Goal: Task Accomplishment & Management: Check status

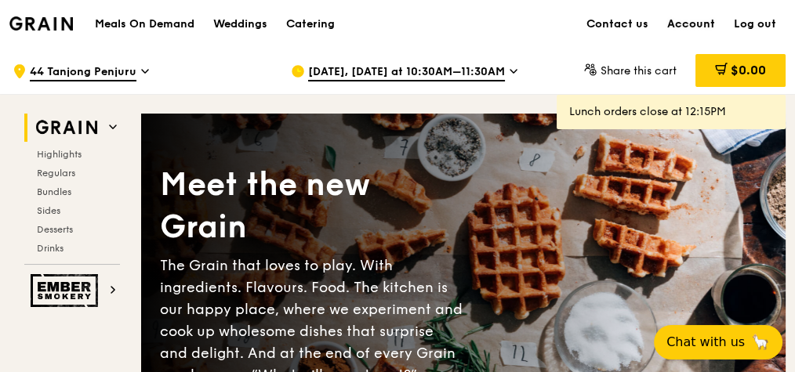
click at [702, 24] on link "Account" at bounding box center [691, 24] width 67 height 47
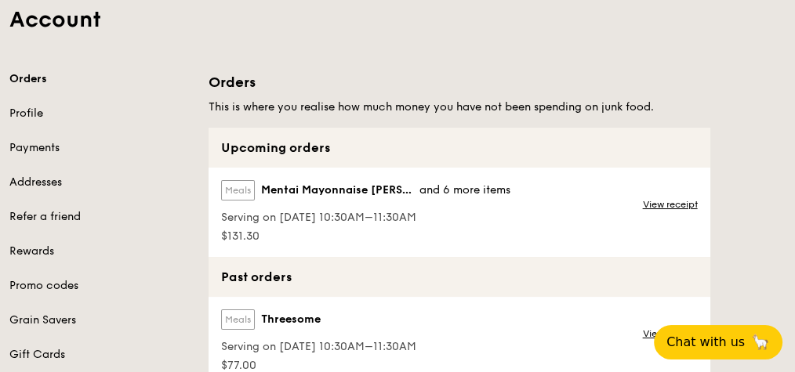
scroll to position [125, 0]
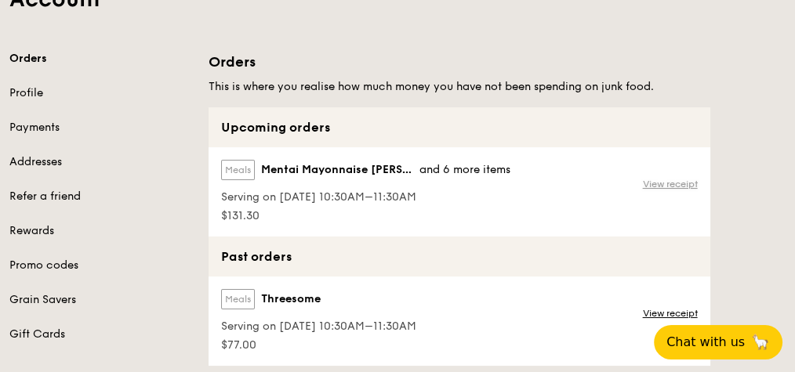
click at [663, 187] on link "View receipt" at bounding box center [670, 184] width 55 height 13
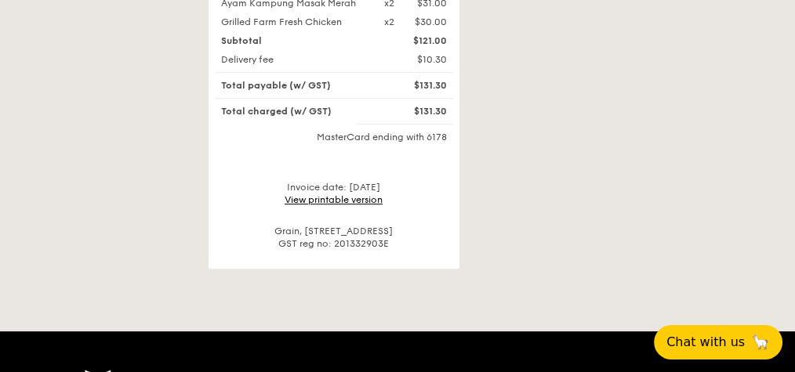
scroll to position [930, 0]
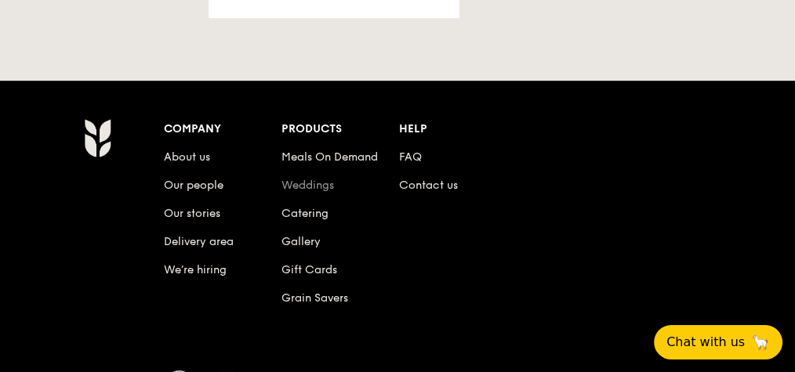
click at [322, 179] on link "Weddings" at bounding box center [308, 185] width 53 height 13
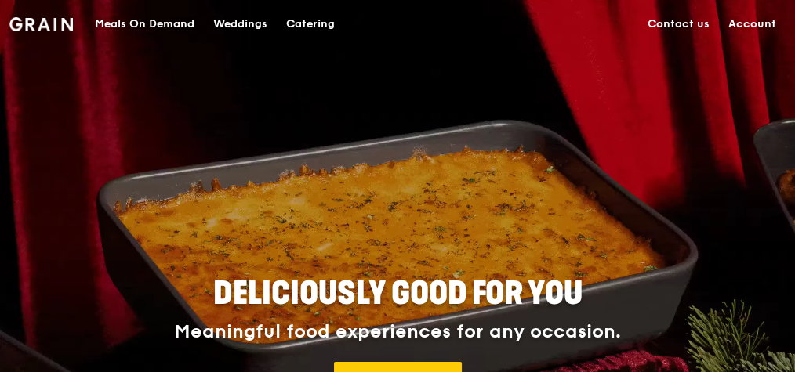
click at [750, 19] on link "Account" at bounding box center [752, 24] width 67 height 47
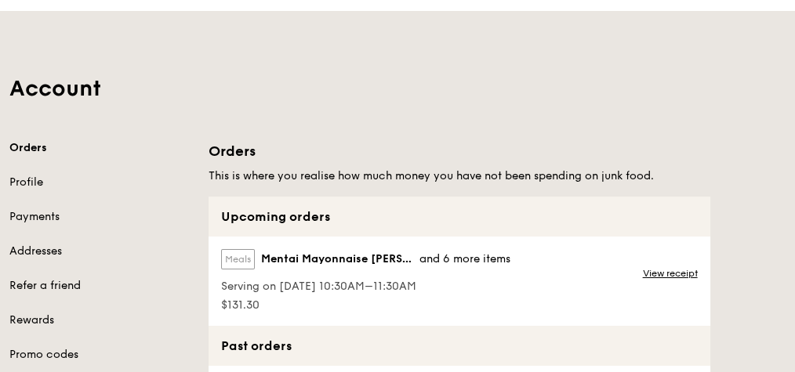
scroll to position [63, 0]
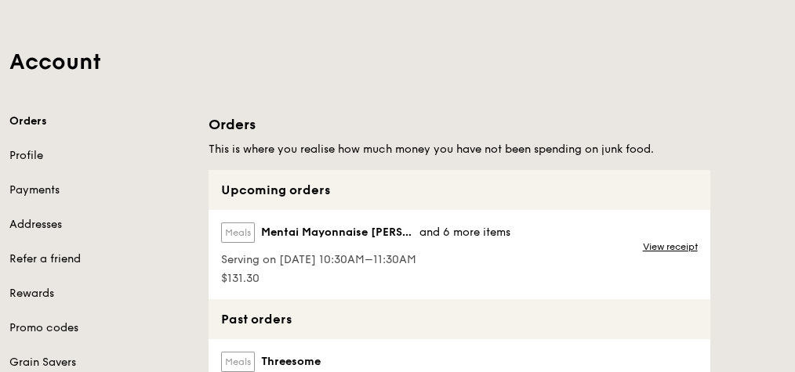
click at [483, 234] on span "and 6 more items" at bounding box center [465, 232] width 91 height 13
click at [672, 245] on link "View receipt" at bounding box center [670, 247] width 55 height 13
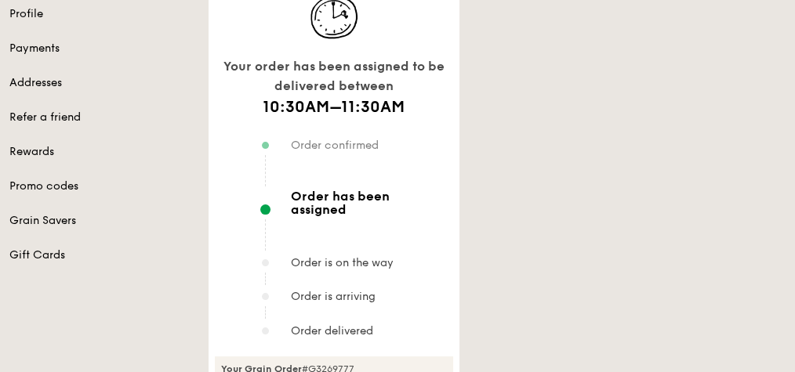
scroll to position [188, 0]
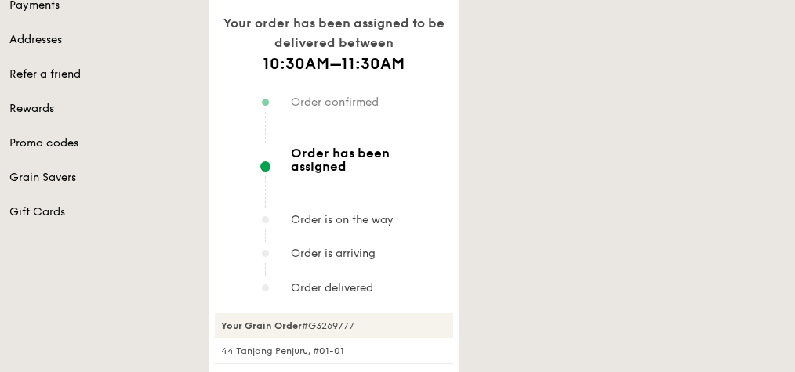
scroll to position [251, 0]
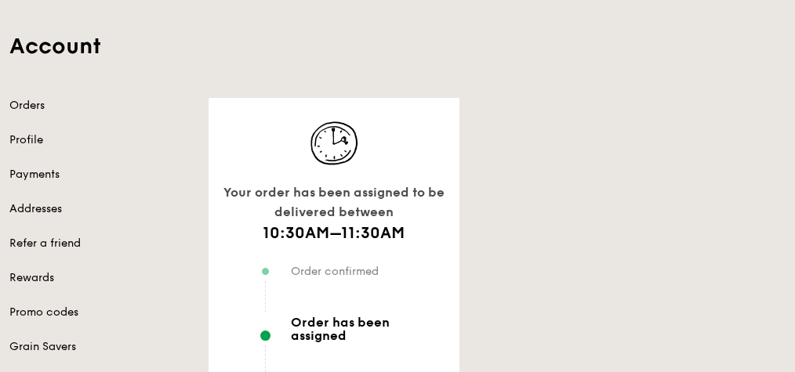
scroll to position [188, 0]
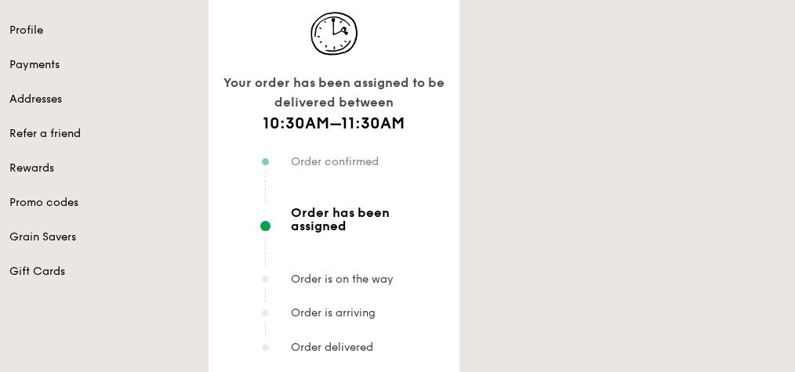
drag, startPoint x: 330, startPoint y: 271, endPoint x: 412, endPoint y: 265, distance: 81.8
click at [408, 271] on div "Order is on the way" at bounding box center [356, 288] width 194 height 34
click at [416, 271] on div "Order is on the way" at bounding box center [356, 288] width 194 height 34
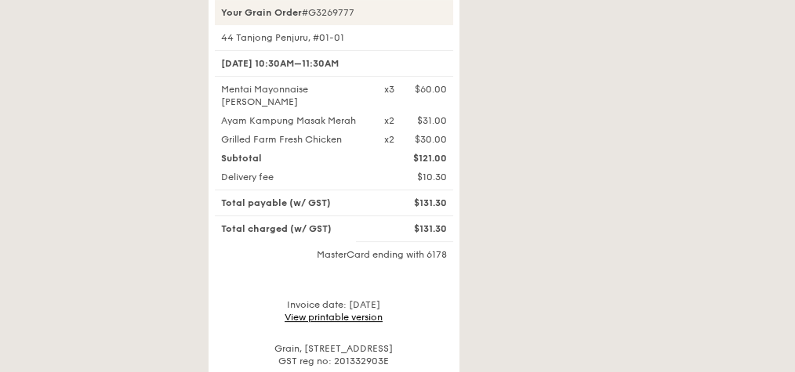
scroll to position [565, 0]
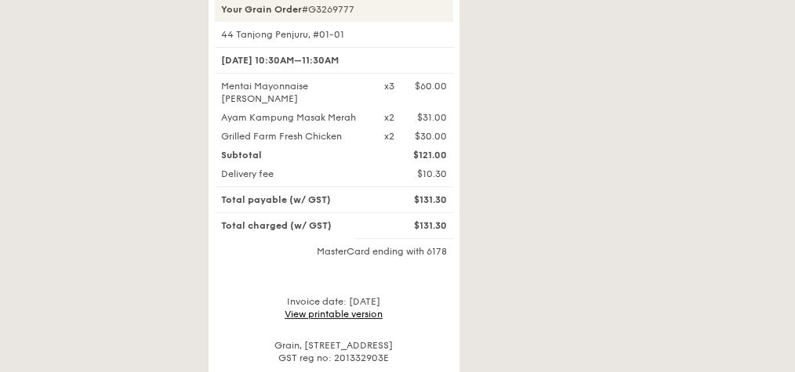
click at [356, 303] on div "Your Grain Order #G3269777 44 Tanjong Penjuru, #01-01 14 Aug, 10:30AM–11:30AM M…" at bounding box center [334, 181] width 238 height 368
click at [356, 309] on link "View printable version" at bounding box center [334, 314] width 98 height 11
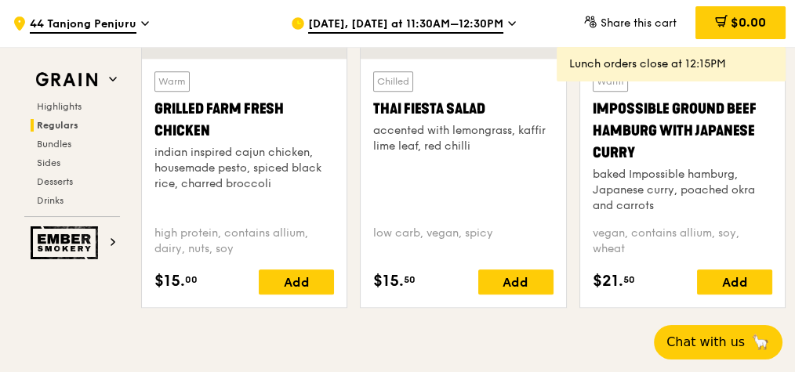
scroll to position [1882, 0]
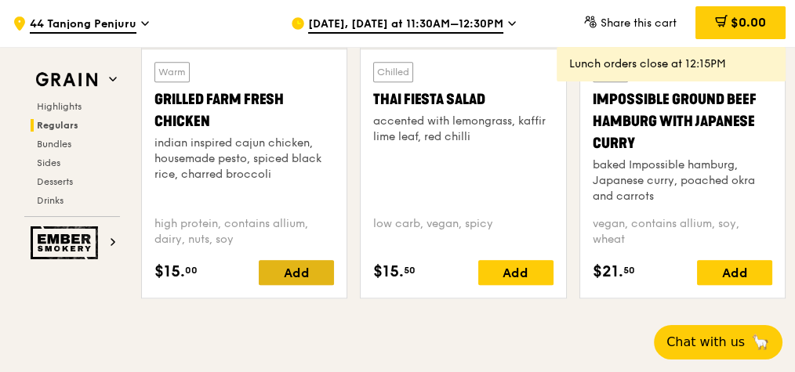
click at [312, 274] on div "Add" at bounding box center [296, 272] width 75 height 25
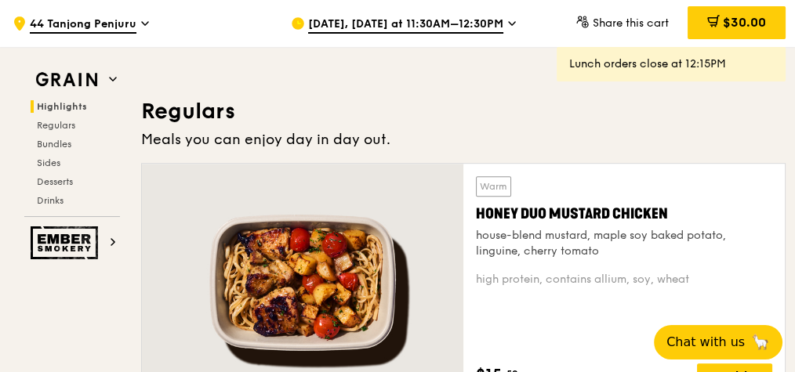
scroll to position [878, 0]
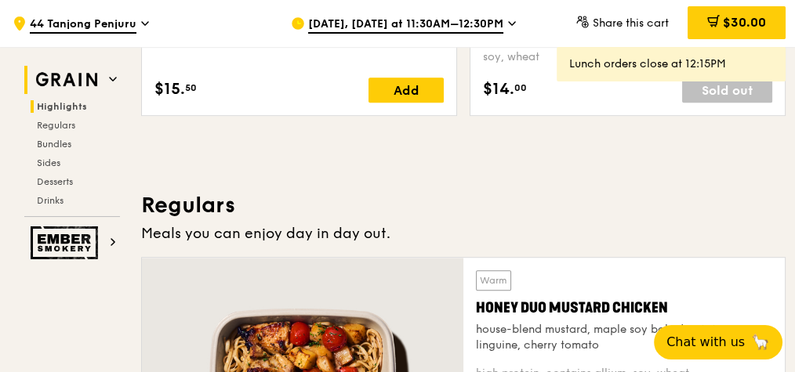
click at [78, 78] on img at bounding box center [67, 80] width 72 height 28
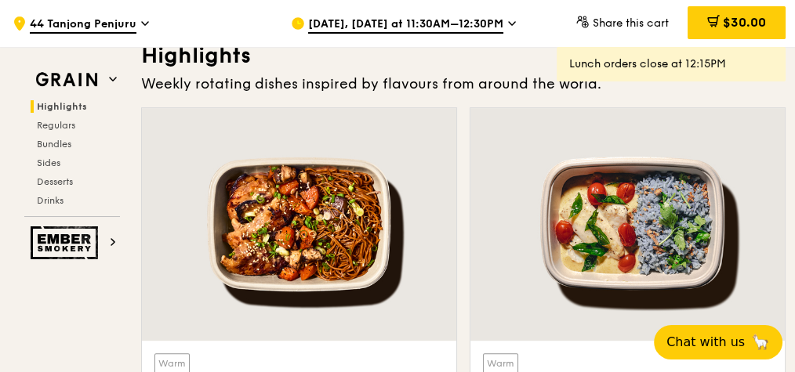
scroll to position [442, 0]
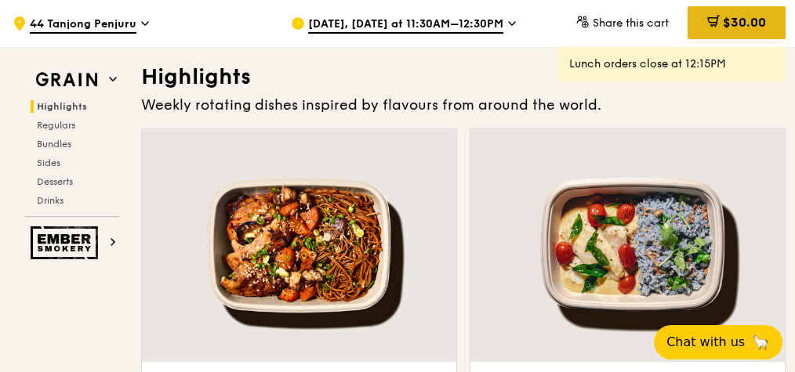
click at [718, 26] on div "$30.00" at bounding box center [737, 22] width 98 height 33
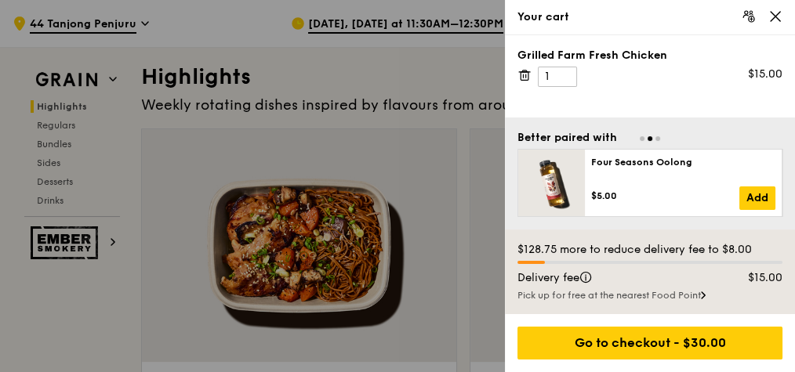
click at [769, 14] on icon at bounding box center [776, 16] width 14 height 14
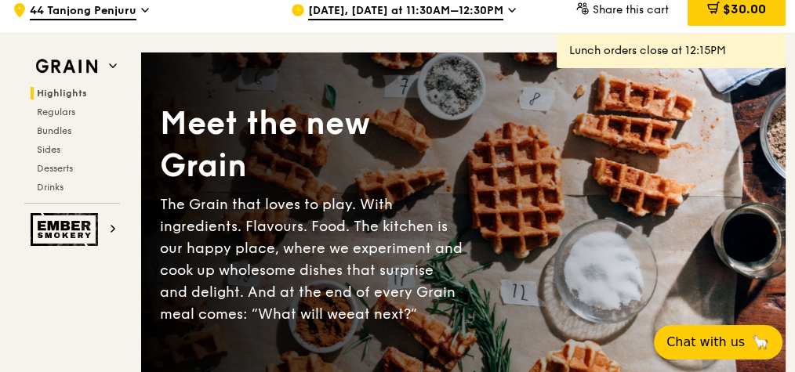
scroll to position [0, 0]
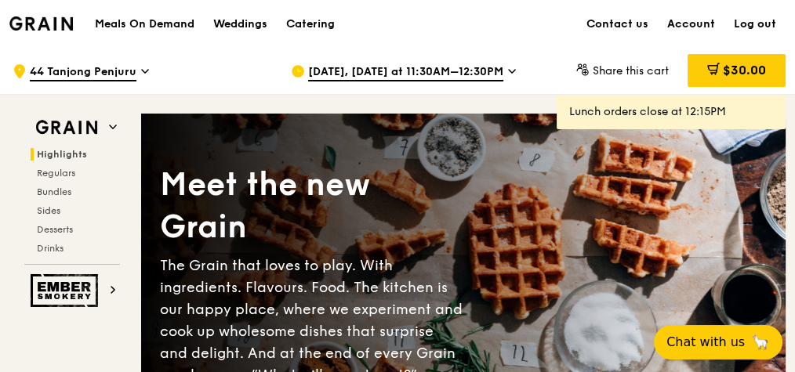
click at [149, 24] on h1 "Meals On Demand" at bounding box center [145, 24] width 100 height 16
click at [58, 27] on img at bounding box center [41, 23] width 64 height 14
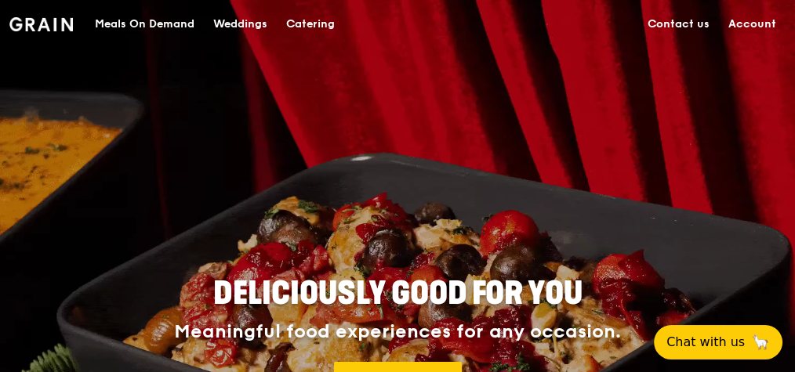
click at [694, 27] on link "Contact us" at bounding box center [678, 24] width 81 height 47
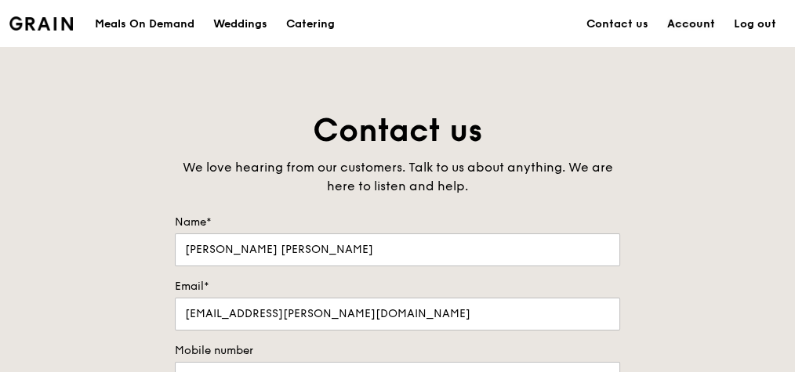
click at [707, 24] on link "Account" at bounding box center [691, 24] width 67 height 47
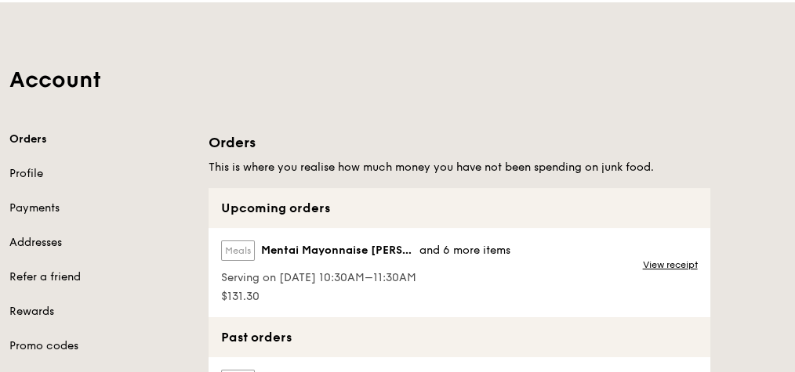
scroll to position [63, 0]
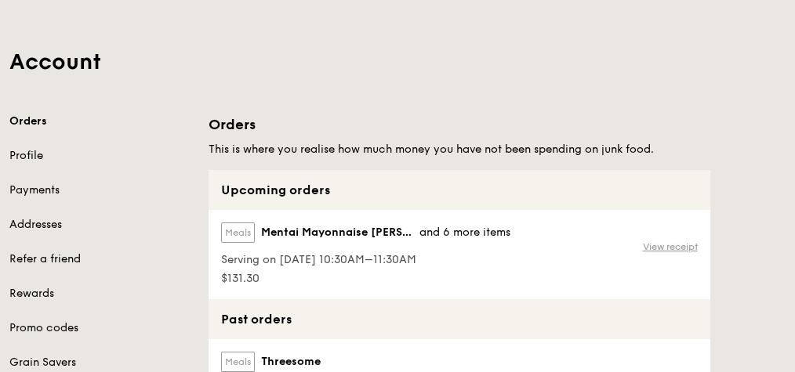
click at [653, 248] on link "View receipt" at bounding box center [670, 247] width 55 height 13
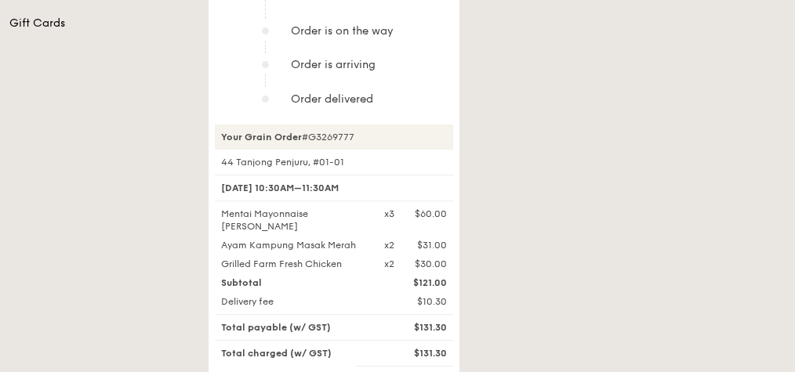
scroll to position [502, 0]
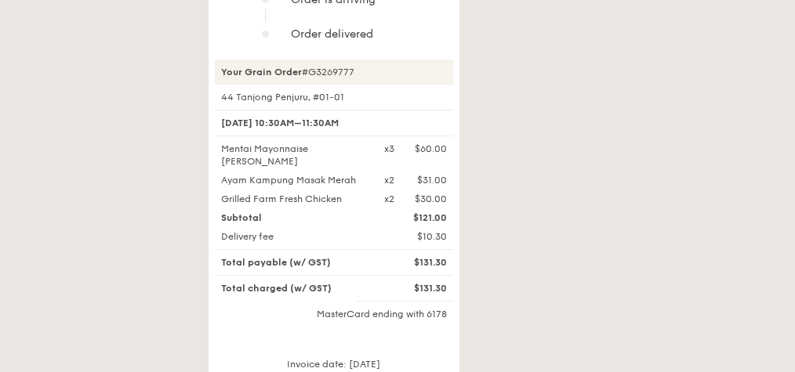
click at [397, 193] on div "x2 $30.00" at bounding box center [416, 199] width 82 height 13
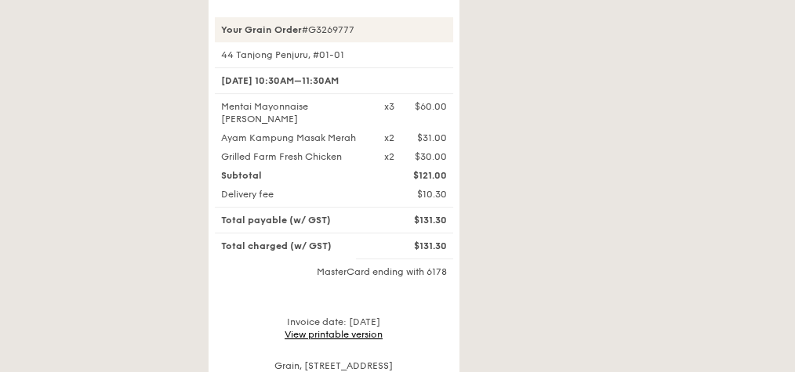
scroll to position [565, 0]
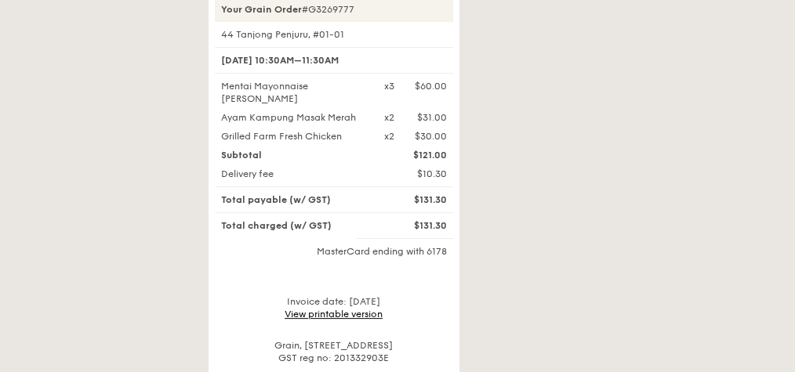
click at [442, 220] on div "$131.30" at bounding box center [416, 226] width 82 height 13
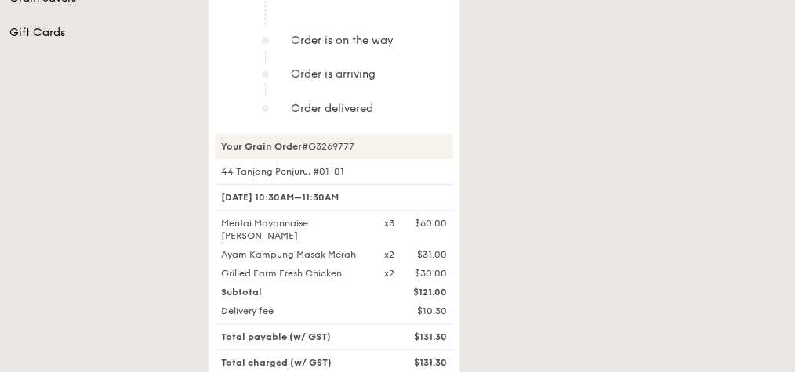
scroll to position [439, 0]
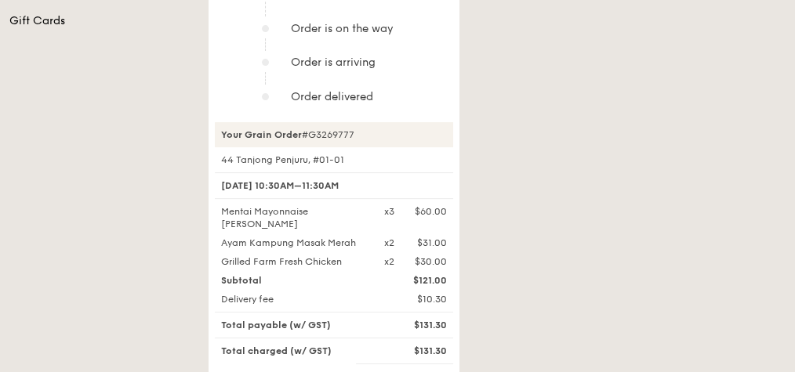
drag, startPoint x: 217, startPoint y: 147, endPoint x: 408, endPoint y: 151, distance: 190.6
click at [408, 154] on div "44 Tanjong Penjuru, #01-01" at bounding box center [334, 160] width 238 height 13
drag, startPoint x: 408, startPoint y: 151, endPoint x: 584, endPoint y: 169, distance: 177.4
click at [584, 169] on div "Your order has been assigned to be delivered between 10:30AM–11:30AM Order conf…" at bounding box center [497, 123] width 597 height 772
drag, startPoint x: 215, startPoint y: 250, endPoint x: 445, endPoint y: 245, distance: 230.6
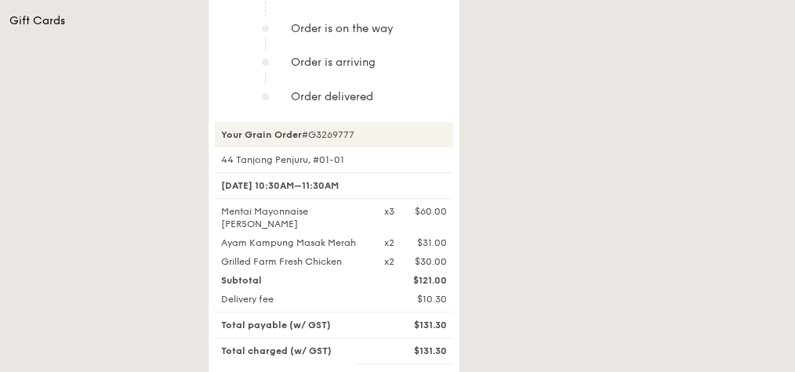
click at [445, 256] on div "Grilled Farm Fresh Chicken x2 $30.00" at bounding box center [334, 262] width 245 height 13
drag, startPoint x: 445, startPoint y: 245, endPoint x: 510, endPoint y: 253, distance: 64.8
click at [510, 253] on div "Your order has been assigned to be delivered between 10:30AM–11:30AM Order conf…" at bounding box center [497, 123] width 597 height 772
drag, startPoint x: 217, startPoint y: 245, endPoint x: 445, endPoint y: 249, distance: 227.4
click at [445, 256] on div "Grilled Farm Fresh Chicken x2 $30.00" at bounding box center [334, 262] width 245 height 13
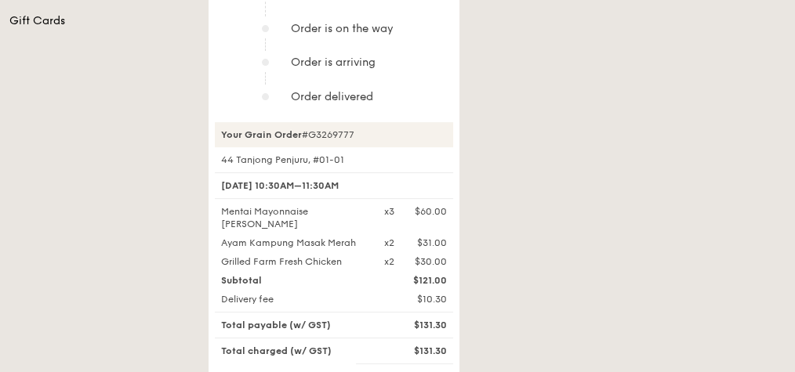
click at [445, 256] on div "$30.00" at bounding box center [431, 262] width 32 height 13
drag, startPoint x: 448, startPoint y: 247, endPoint x: 217, endPoint y: 245, distance: 230.6
click at [217, 256] on div "Grilled Farm Fresh Chicken x2 $30.00" at bounding box center [334, 262] width 245 height 13
click at [217, 256] on div "Grilled Farm Fresh Chicken" at bounding box center [293, 262] width 163 height 13
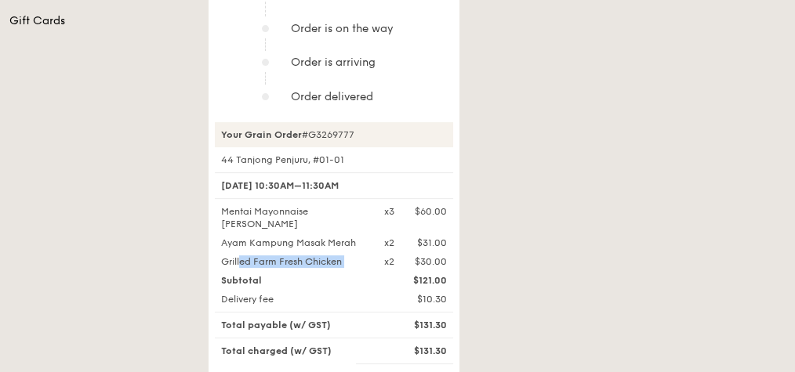
click at [224, 256] on div "Grilled Farm Fresh Chicken" at bounding box center [293, 262] width 163 height 13
drag, startPoint x: 224, startPoint y: 245, endPoint x: 466, endPoint y: 234, distance: 241.7
click at [466, 234] on div "Your order has been assigned to be delivered between 10:30AM–11:30AM Order conf…" at bounding box center [497, 123] width 597 height 772
drag, startPoint x: 466, startPoint y: 234, endPoint x: 455, endPoint y: 242, distance: 13.1
click at [455, 256] on div "x2 $30.00" at bounding box center [416, 262] width 82 height 13
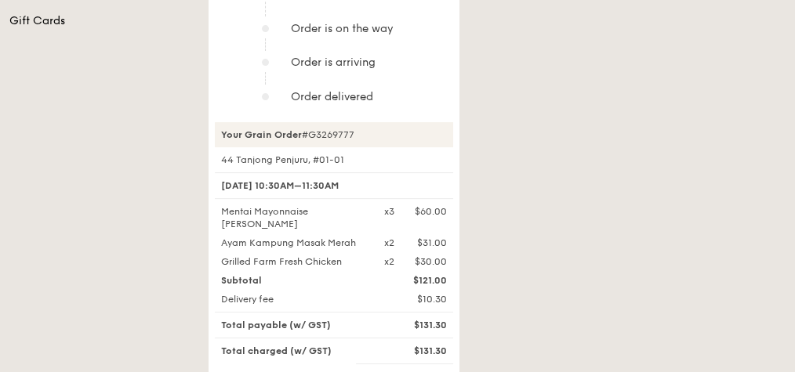
click at [448, 256] on div "x2 $30.00" at bounding box center [416, 262] width 82 height 13
drag, startPoint x: 444, startPoint y: 245, endPoint x: 218, endPoint y: 238, distance: 226.0
click at [218, 238] on div "Mentai Mayonnaise [PERSON_NAME] x3 $60.00 Ayam [GEOGRAPHIC_DATA] x2 $31.00 Gril…" at bounding box center [334, 236] width 238 height 63
click at [572, 213] on div "Your order has been assigned to be delivered between 10:30AM–11:30AM Order conf…" at bounding box center [497, 123] width 597 height 772
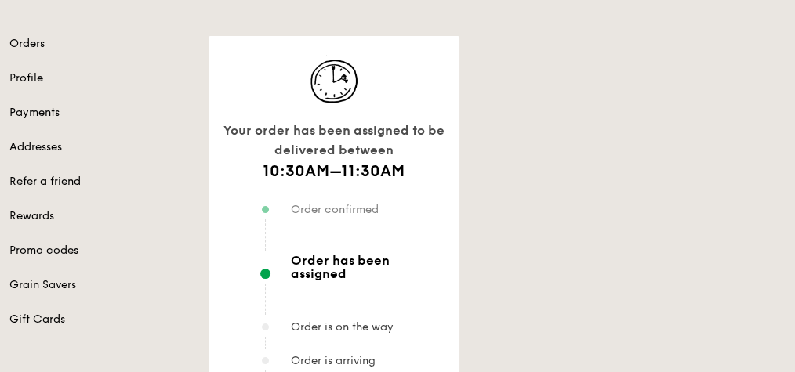
scroll to position [63, 0]
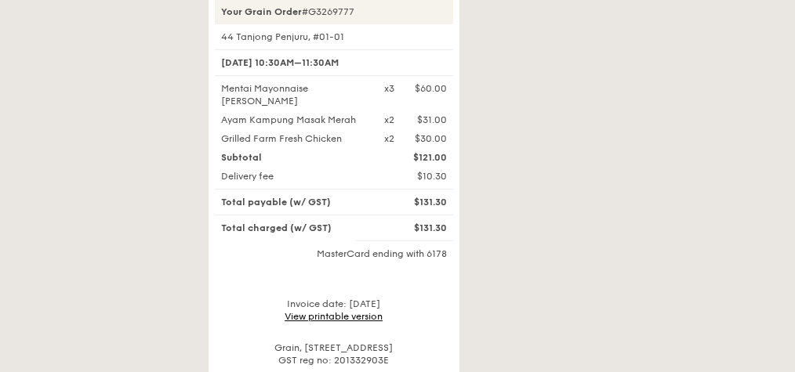
scroll to position [565, 0]
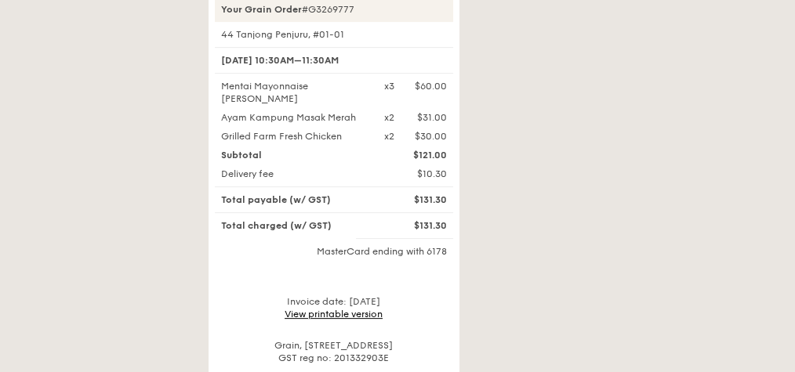
drag, startPoint x: 415, startPoint y: 121, endPoint x: 445, endPoint y: 124, distance: 30.0
click at [445, 130] on div "$30.00" at bounding box center [431, 136] width 32 height 13
drag, startPoint x: 445, startPoint y: 124, endPoint x: 503, endPoint y: 125, distance: 58.8
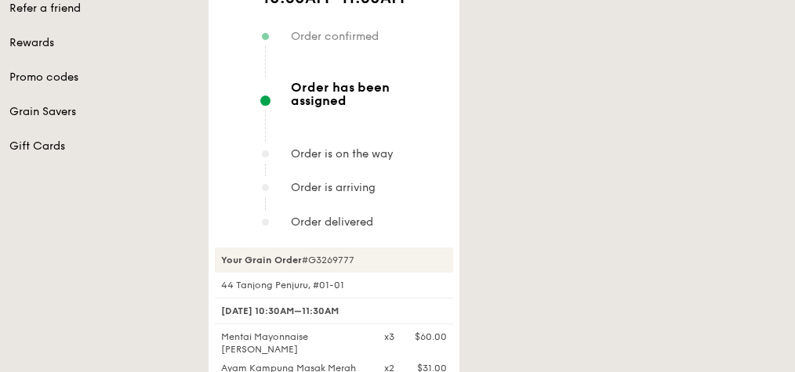
scroll to position [0, 0]
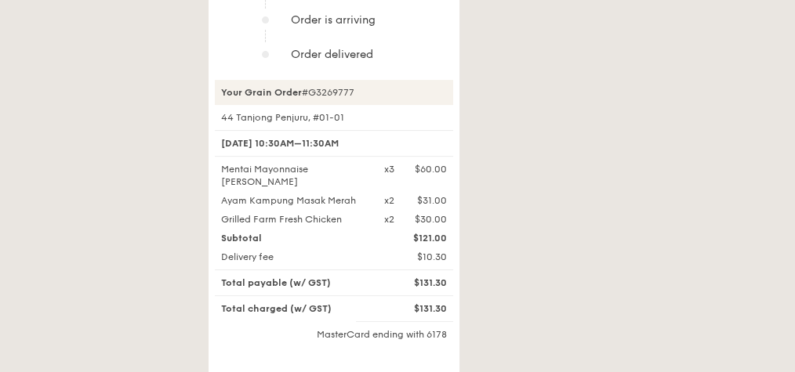
scroll to position [502, 0]
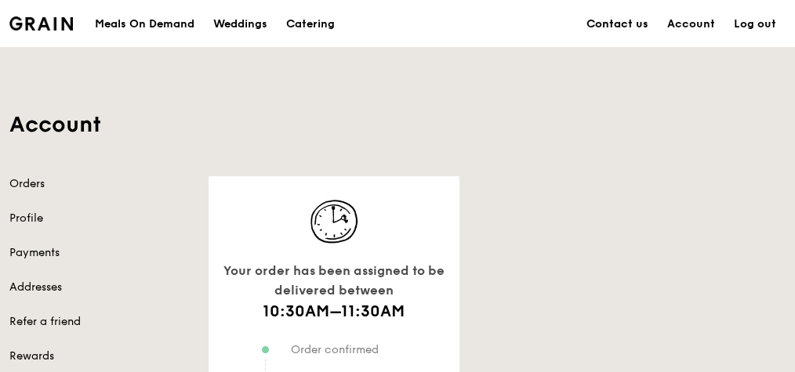
click at [630, 27] on link "Contact us" at bounding box center [617, 24] width 81 height 47
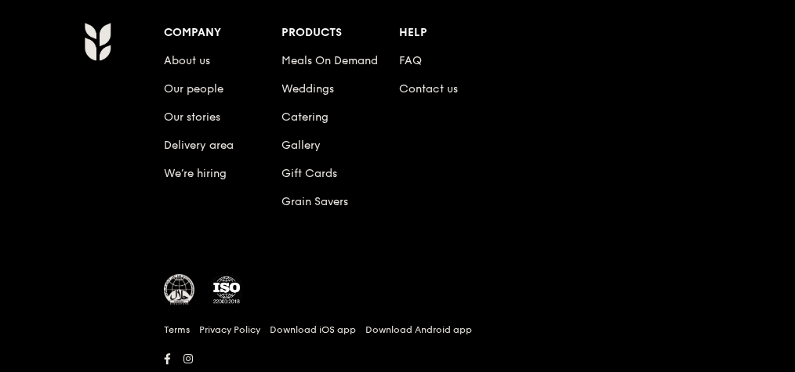
scroll to position [751, 0]
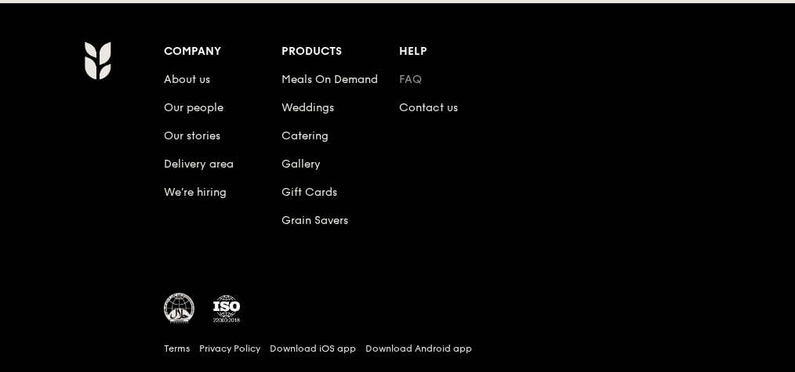
click at [408, 77] on link "FAQ" at bounding box center [410, 79] width 23 height 13
click at [299, 78] on link "Meals On Demand" at bounding box center [330, 79] width 96 height 13
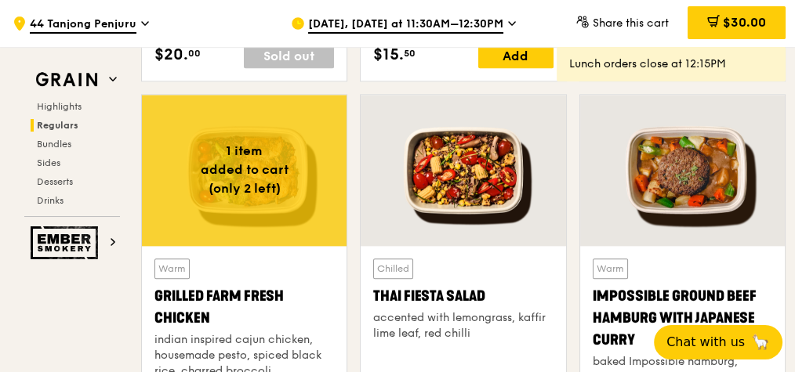
scroll to position [1757, 0]
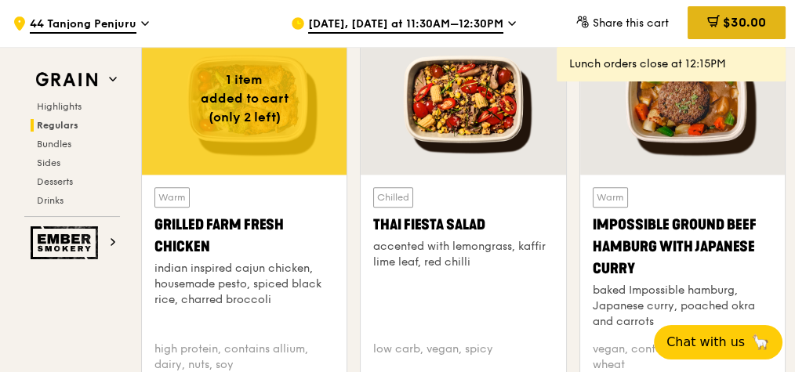
click at [723, 28] on span "$30.00" at bounding box center [744, 22] width 43 height 15
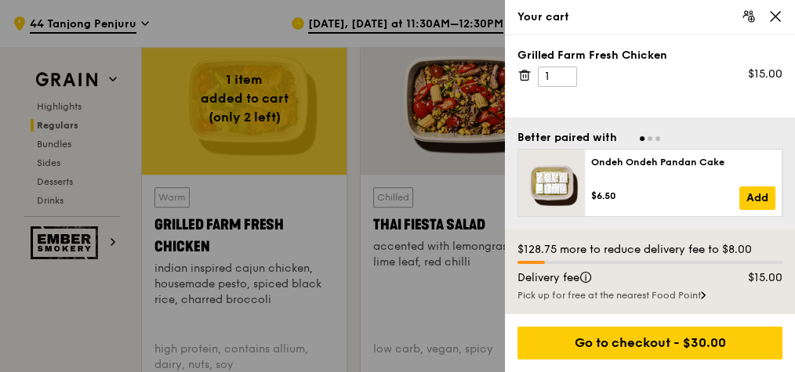
click at [527, 79] on icon at bounding box center [525, 76] width 8 height 8
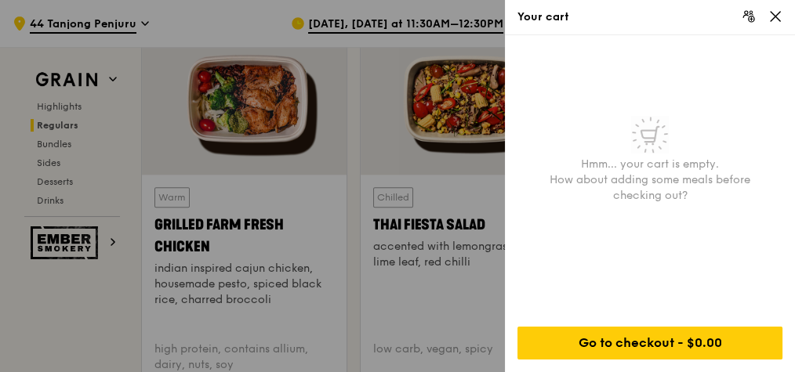
click at [783, 20] on div "Your cart" at bounding box center [650, 17] width 290 height 35
click at [778, 14] on icon at bounding box center [776, 16] width 14 height 14
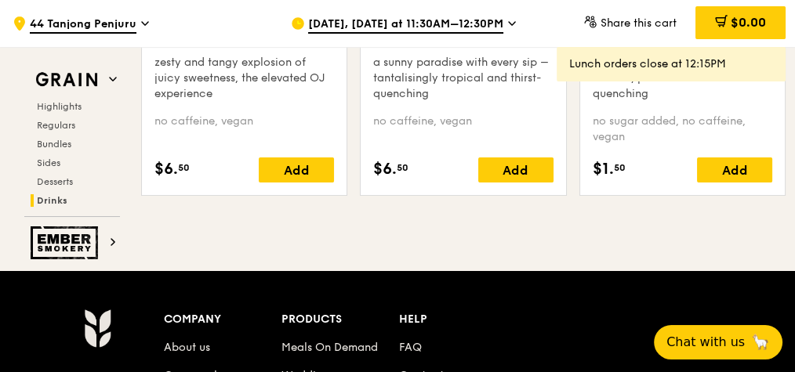
scroll to position [6446, 0]
